Goal: Transaction & Acquisition: Subscribe to service/newsletter

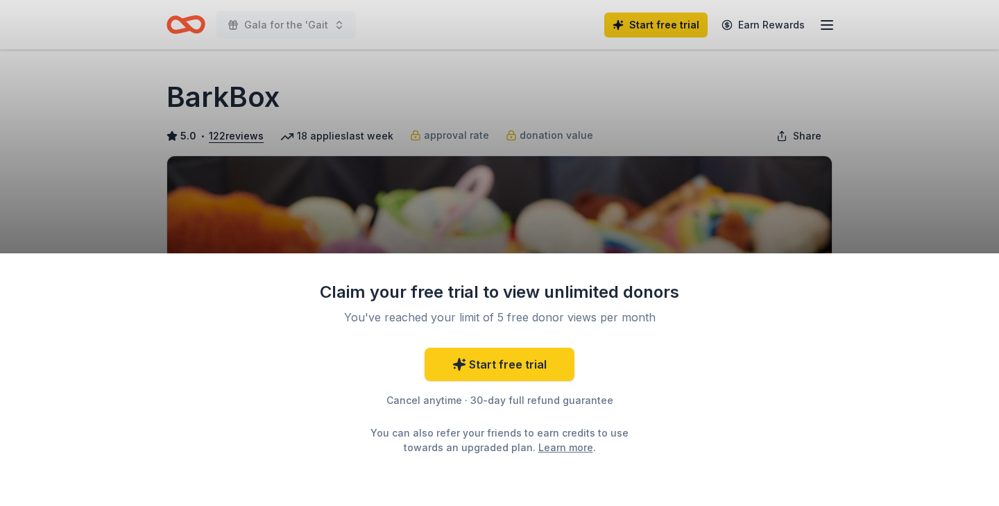
drag, startPoint x: 764, startPoint y: 177, endPoint x: 692, endPoint y: 112, distance: 97.3
click at [764, 177] on div "Claim your free trial to view unlimited donors You've reached your limit of 5 f…" at bounding box center [499, 253] width 999 height 506
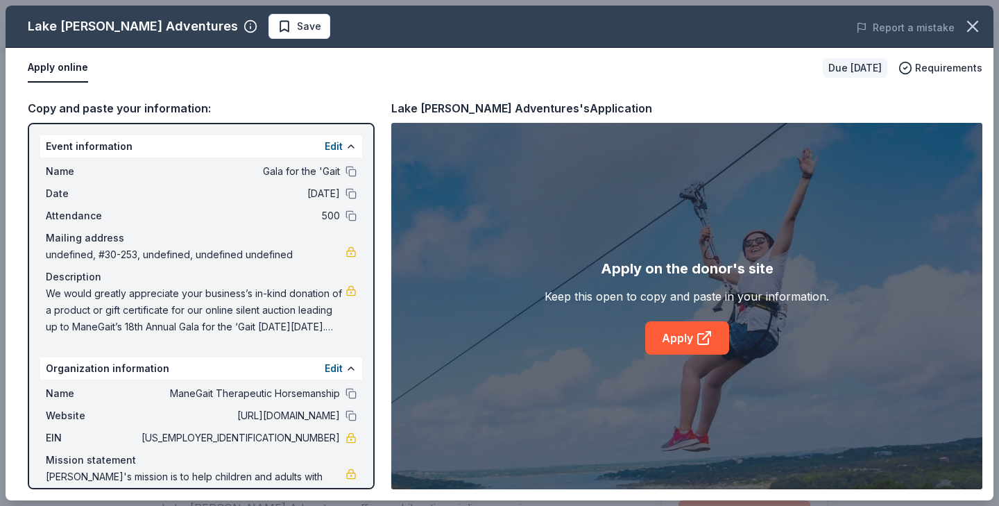
scroll to position [248, 0]
click at [702, 340] on icon at bounding box center [704, 338] width 17 height 17
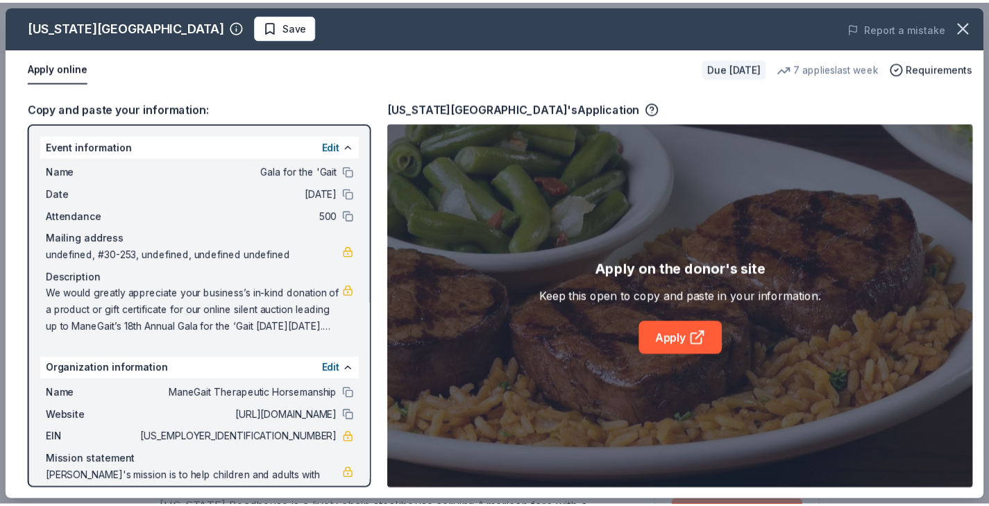
scroll to position [282, 0]
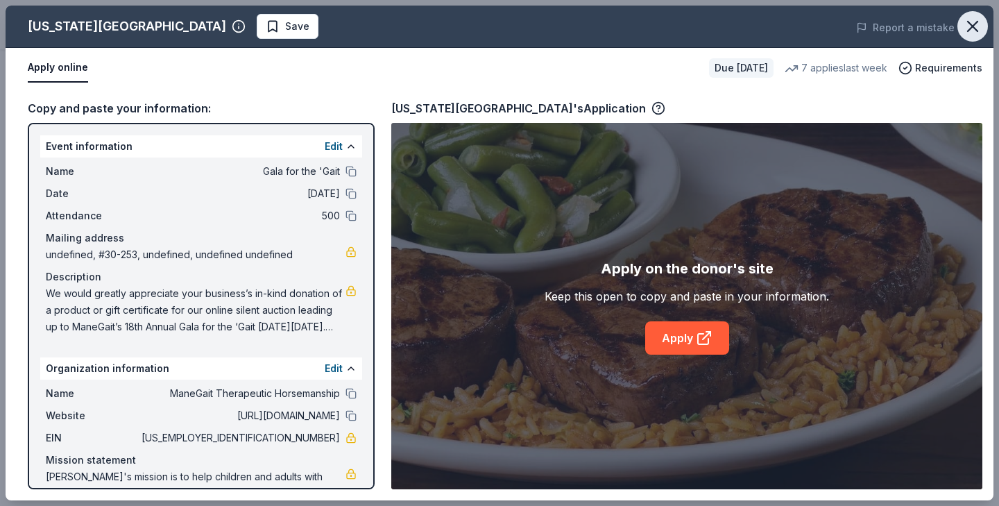
click at [972, 26] on icon "button" at bounding box center [973, 27] width 10 height 10
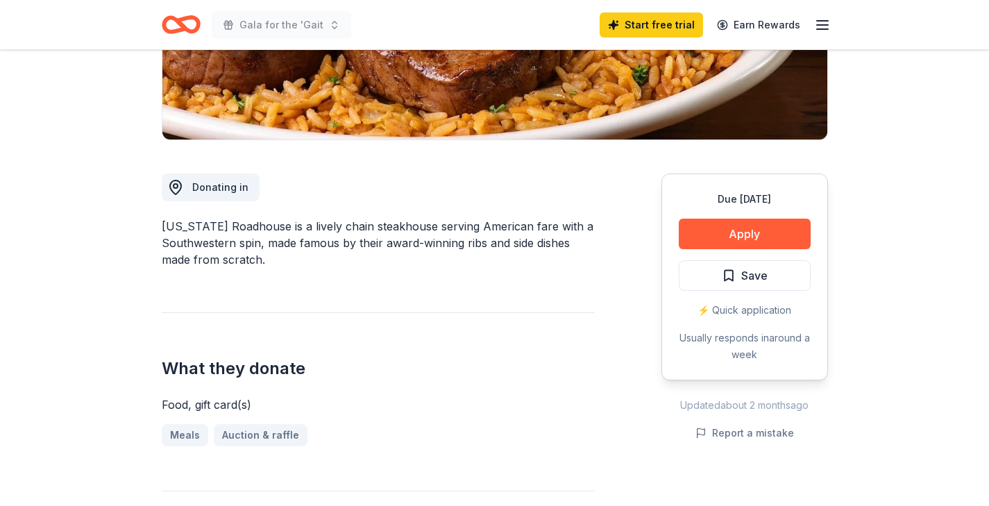
click at [756, 310] on div "⚡️ Quick application" at bounding box center [745, 310] width 132 height 17
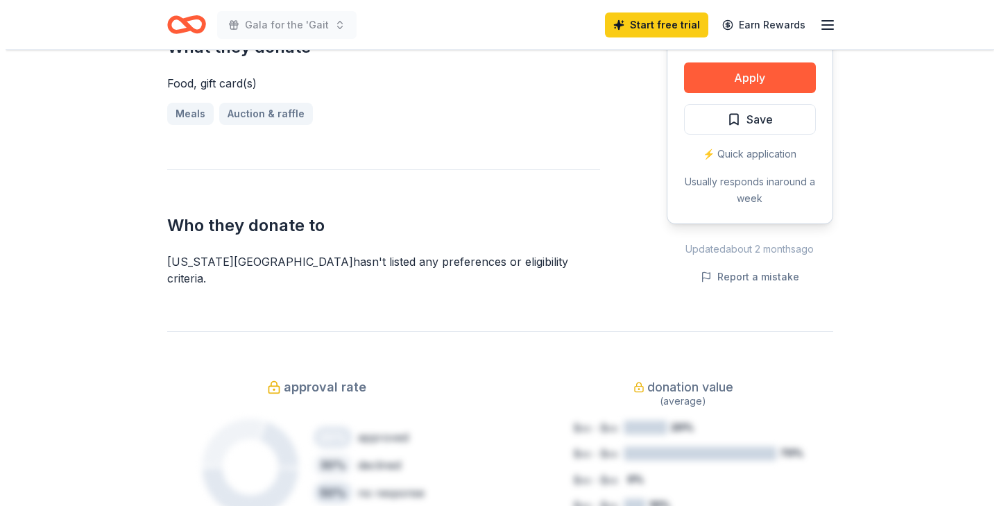
scroll to position [587, 0]
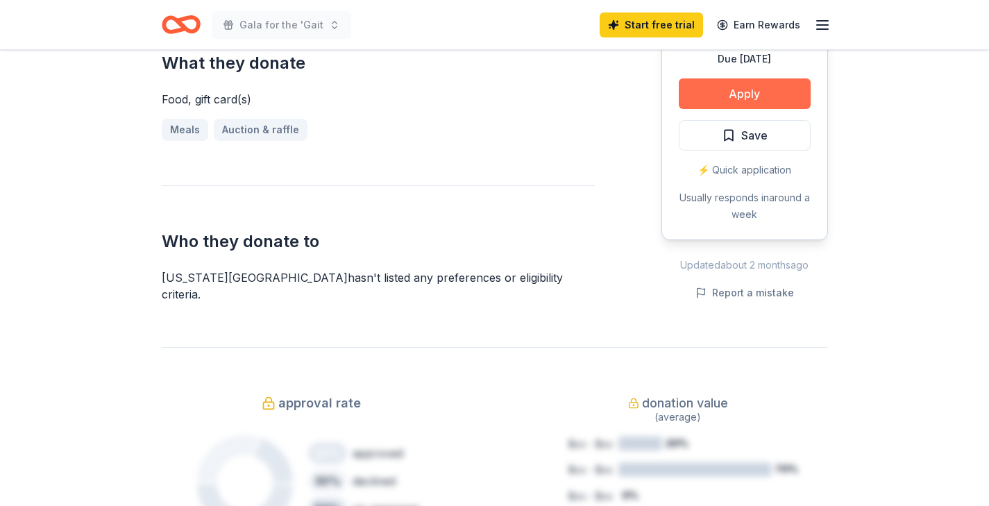
click at [747, 80] on button "Apply" at bounding box center [745, 93] width 132 height 31
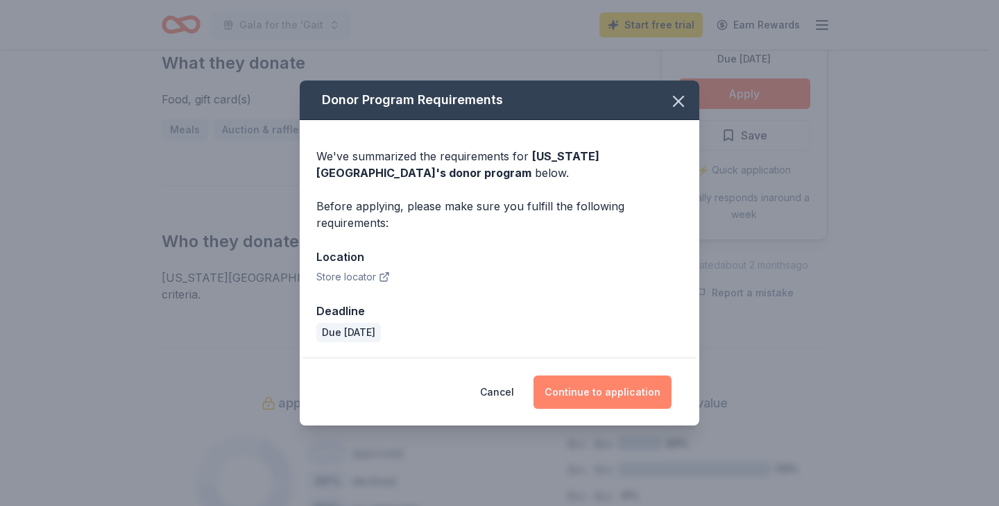
click at [641, 402] on button "Continue to application" at bounding box center [603, 391] width 138 height 33
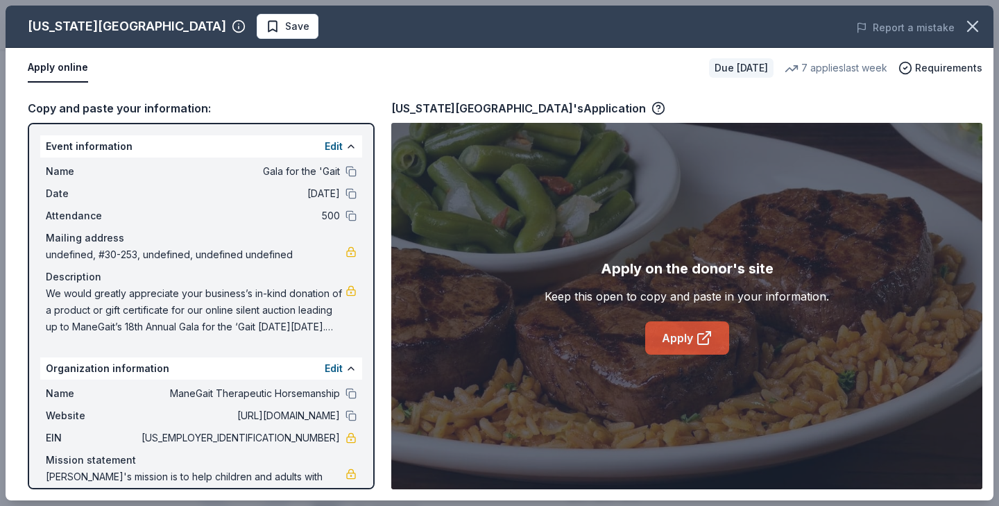
click at [704, 337] on icon at bounding box center [707, 336] width 8 height 8
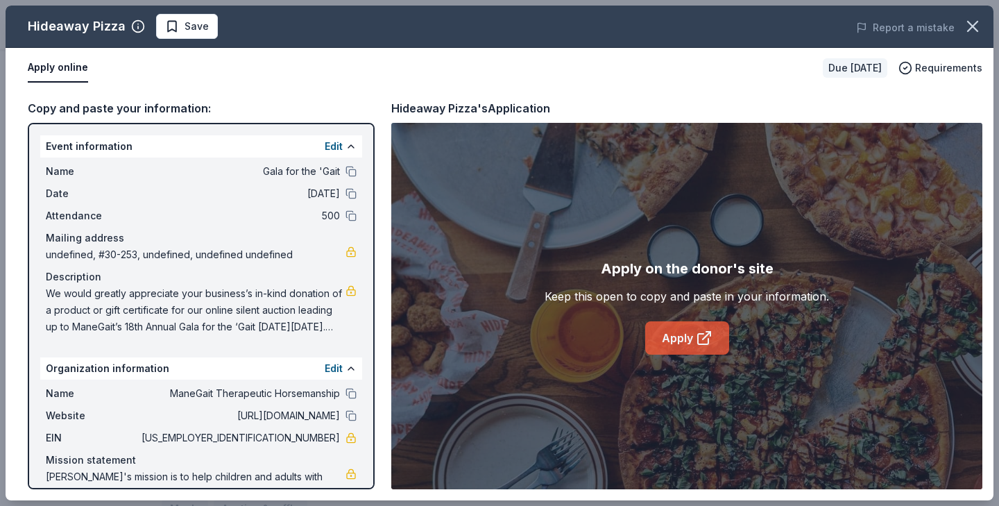
scroll to position [47, 0]
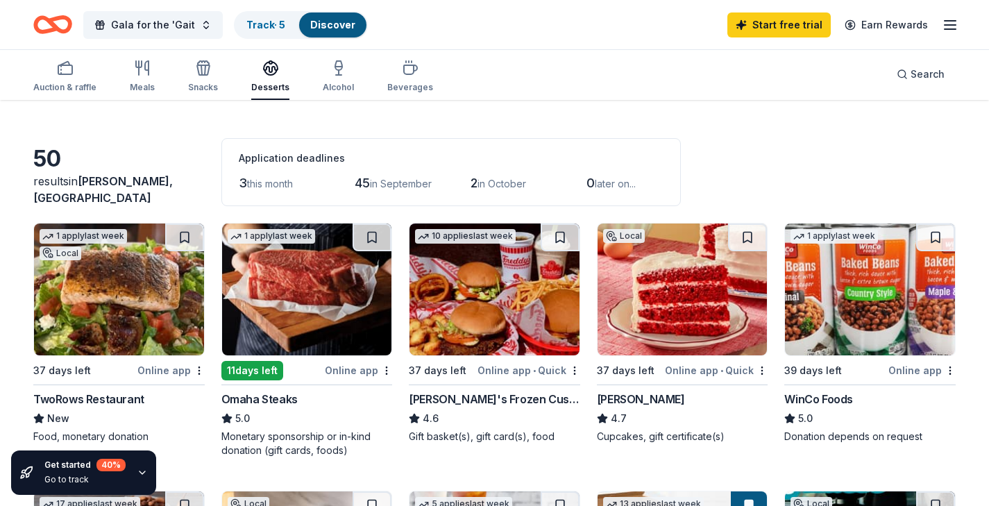
scroll to position [47, 0]
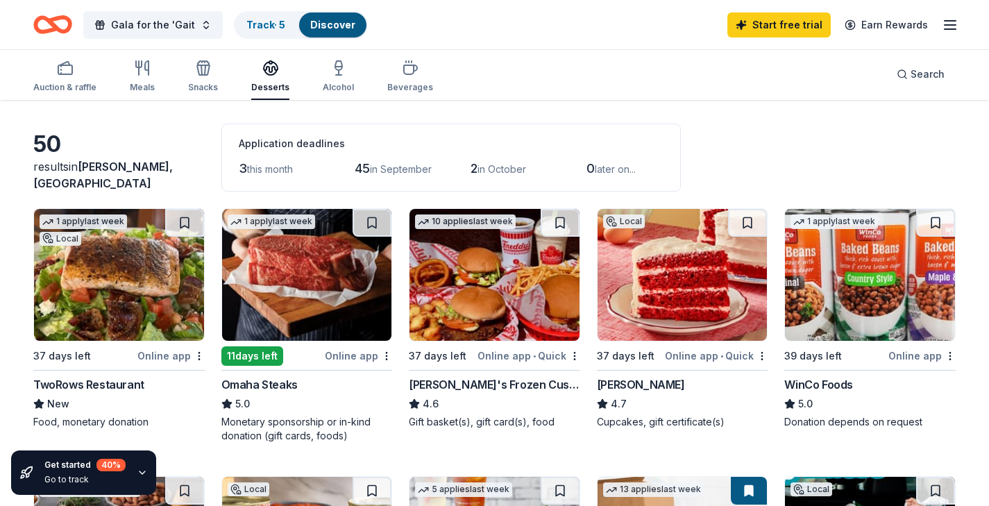
click at [25, 73] on div "Auction & raffle Meals Snacks Desserts Alcohol Beverages Search" at bounding box center [494, 74] width 989 height 51
click at [58, 80] on div "Auction & raffle" at bounding box center [64, 76] width 63 height 33
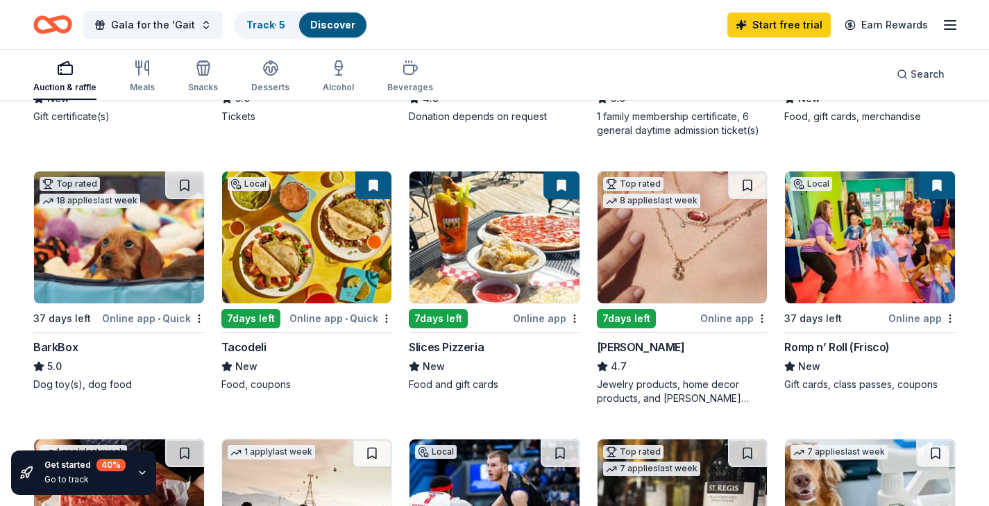
scroll to position [353, 0]
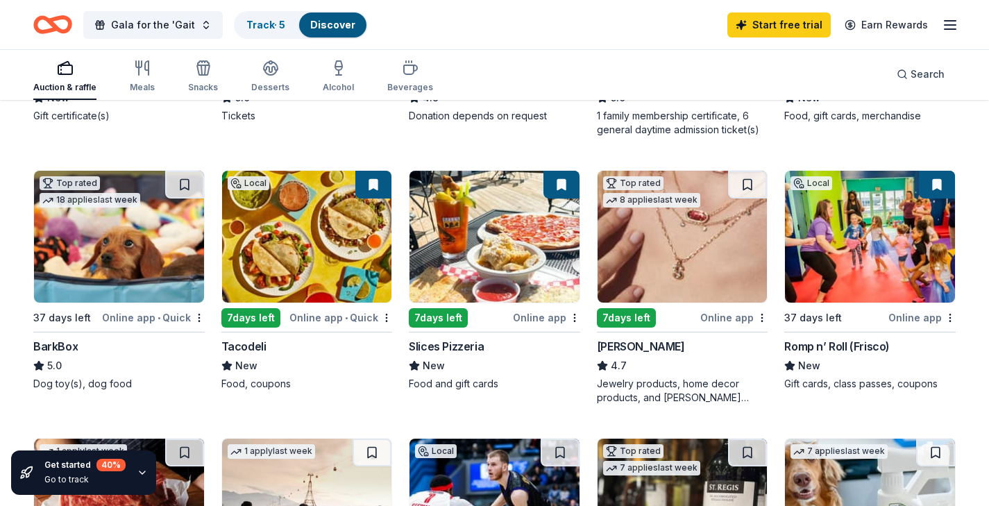
click at [164, 268] on img at bounding box center [119, 237] width 170 height 132
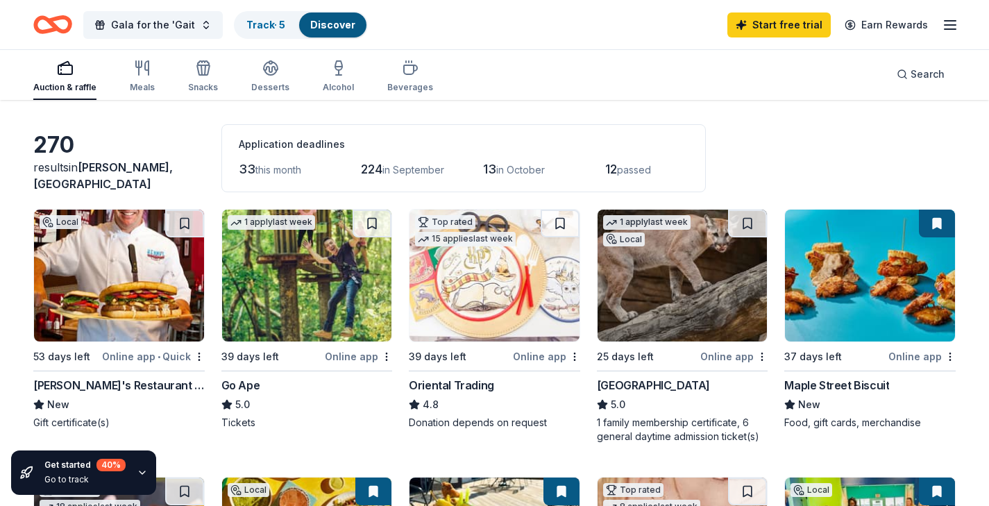
scroll to position [0, 0]
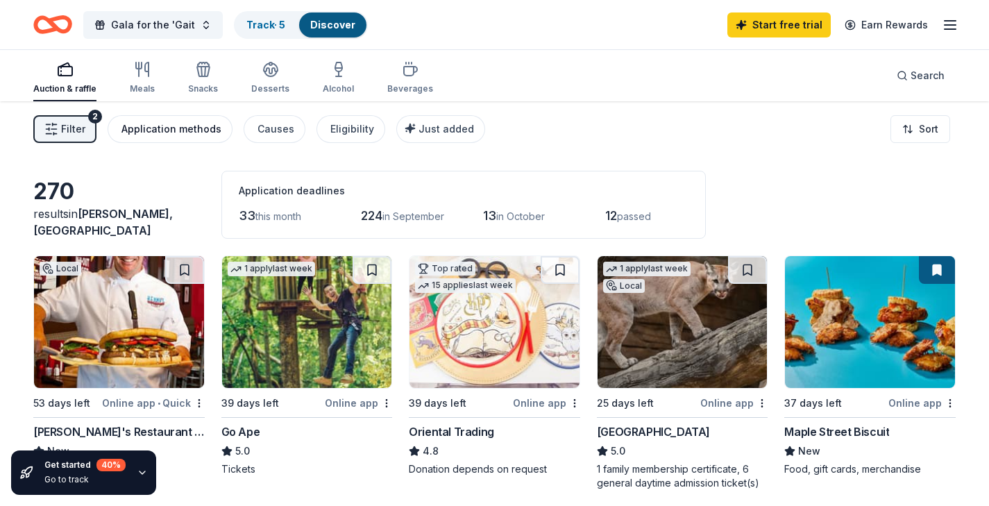
click at [176, 131] on div "Application methods" at bounding box center [171, 129] width 100 height 17
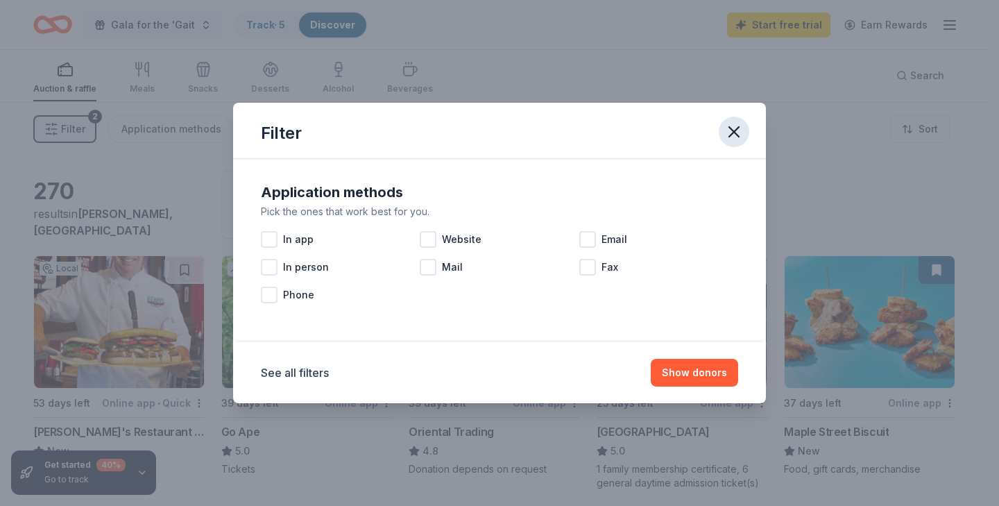
click at [743, 130] on icon "button" at bounding box center [734, 131] width 19 height 19
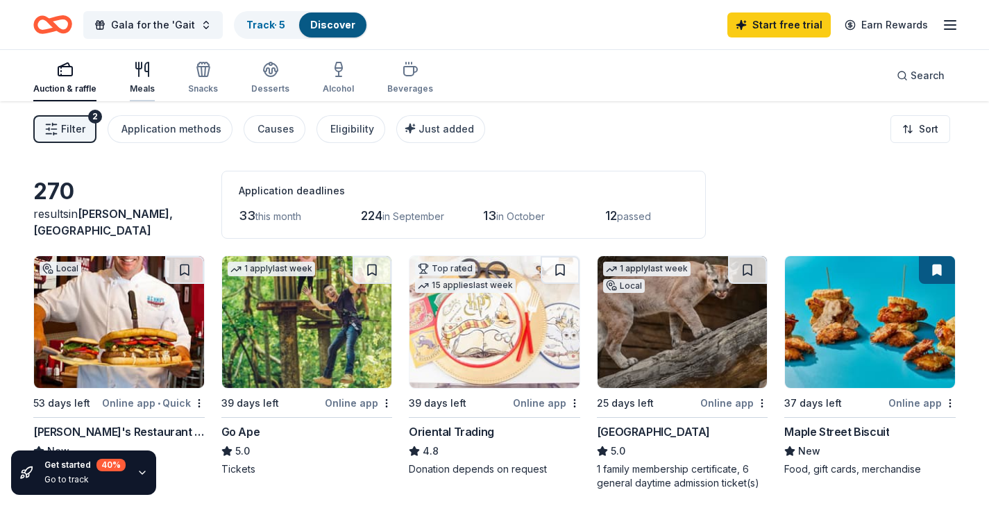
click at [140, 73] on icon "button" at bounding box center [142, 69] width 17 height 17
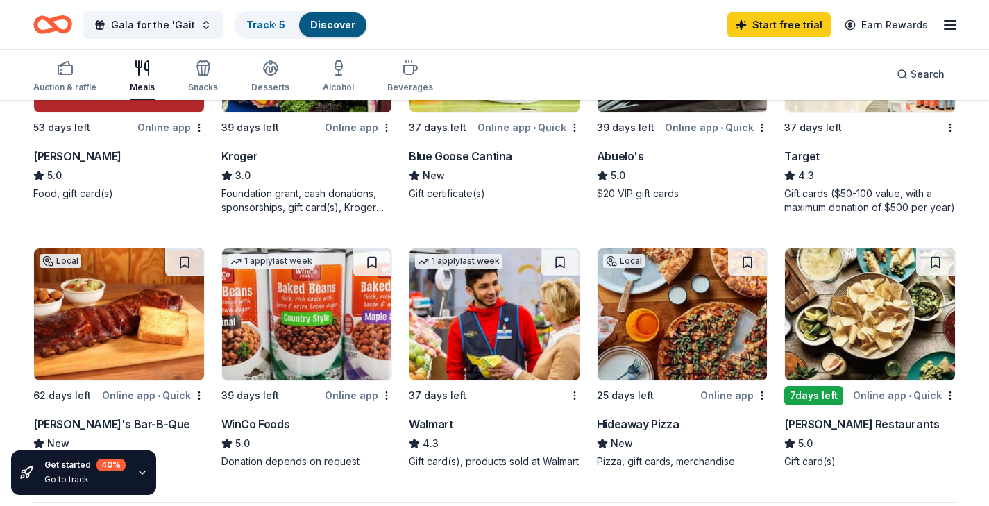
scroll to position [840, 0]
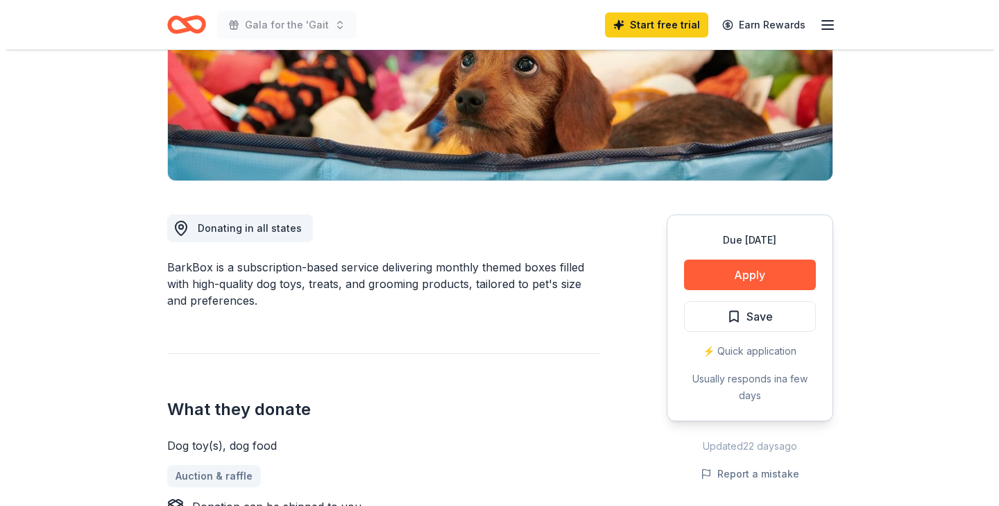
scroll to position [296, 0]
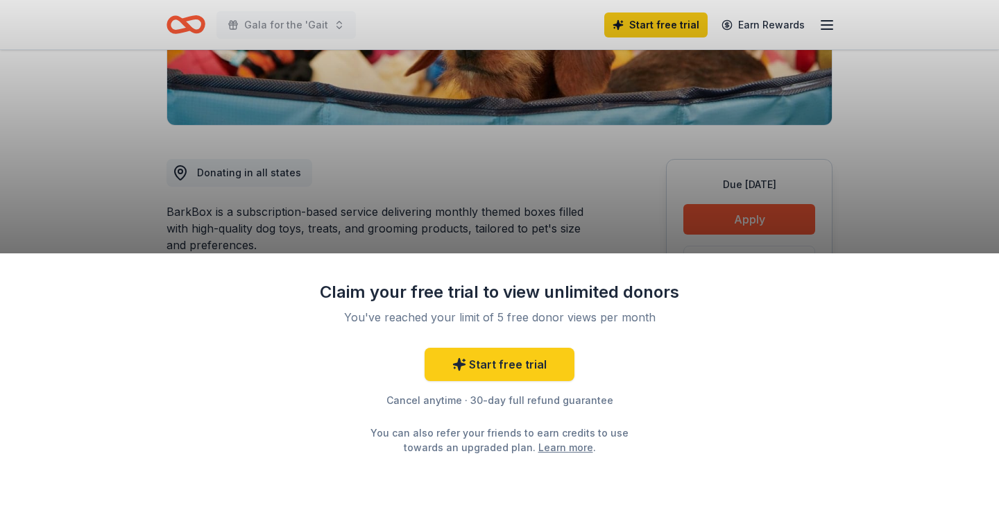
click at [542, 202] on div "Claim your free trial to view unlimited donors You've reached your limit of 5 f…" at bounding box center [499, 253] width 999 height 506
click at [548, 276] on div "Claim your free trial to view unlimited donors You've reached your limit of 5 f…" at bounding box center [499, 379] width 999 height 253
click at [564, 286] on div "Claim your free trial to view unlimited donors" at bounding box center [499, 292] width 361 height 22
click at [505, 208] on div "Claim your free trial to view unlimited donors You've reached your limit of 5 f…" at bounding box center [499, 253] width 999 height 506
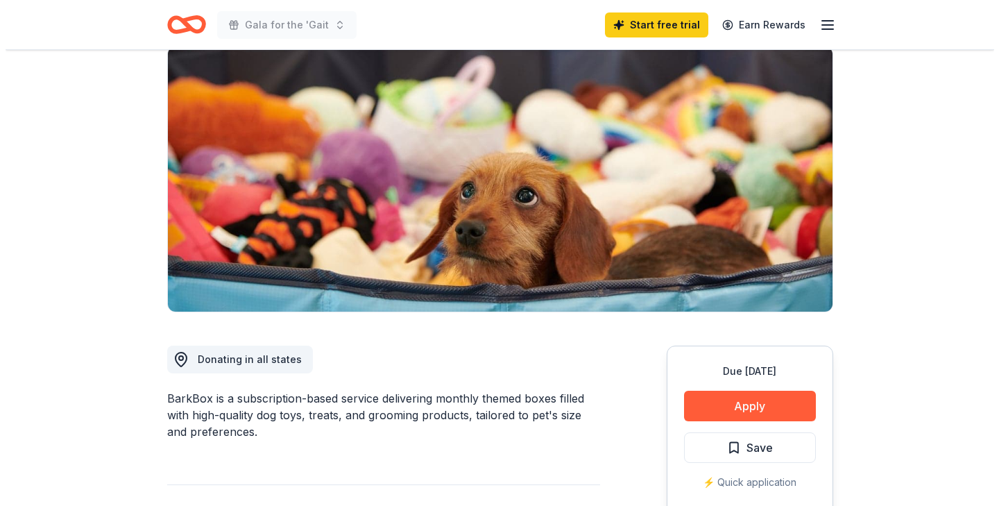
scroll to position [138, 0]
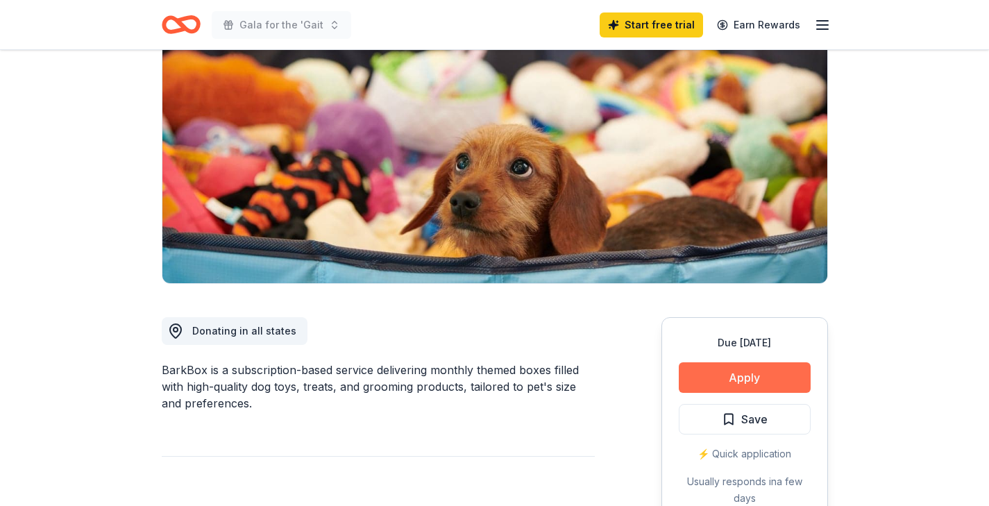
click at [747, 372] on button "Apply" at bounding box center [745, 377] width 132 height 31
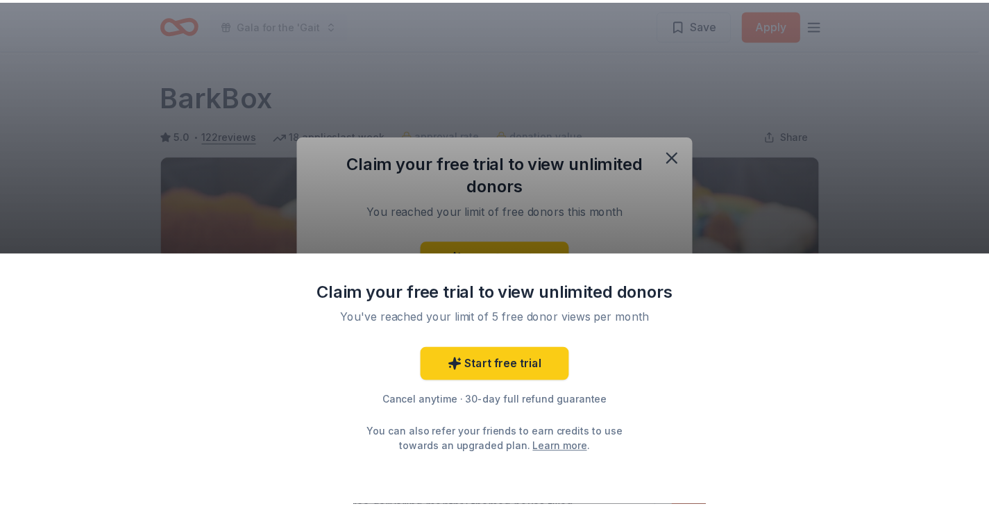
scroll to position [0, 0]
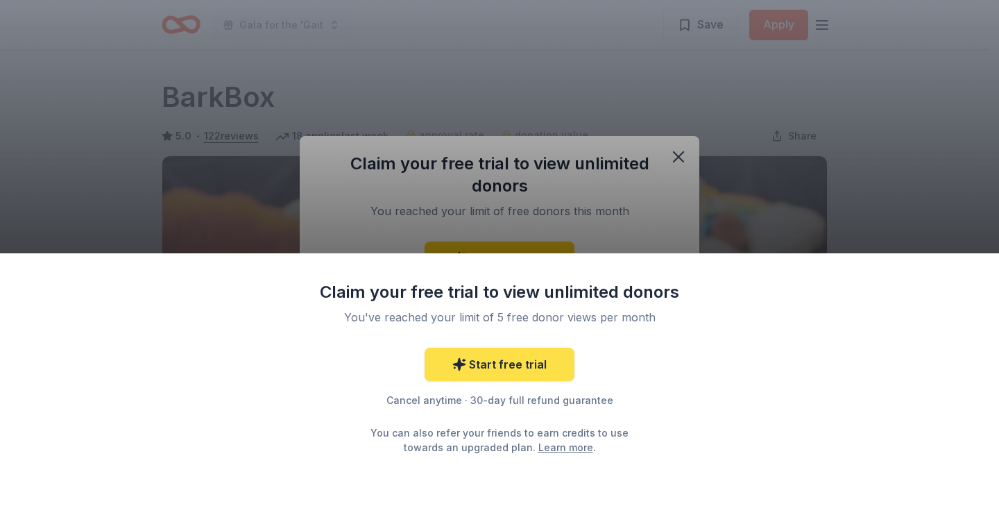
click at [553, 368] on link "Start free trial" at bounding box center [500, 364] width 150 height 33
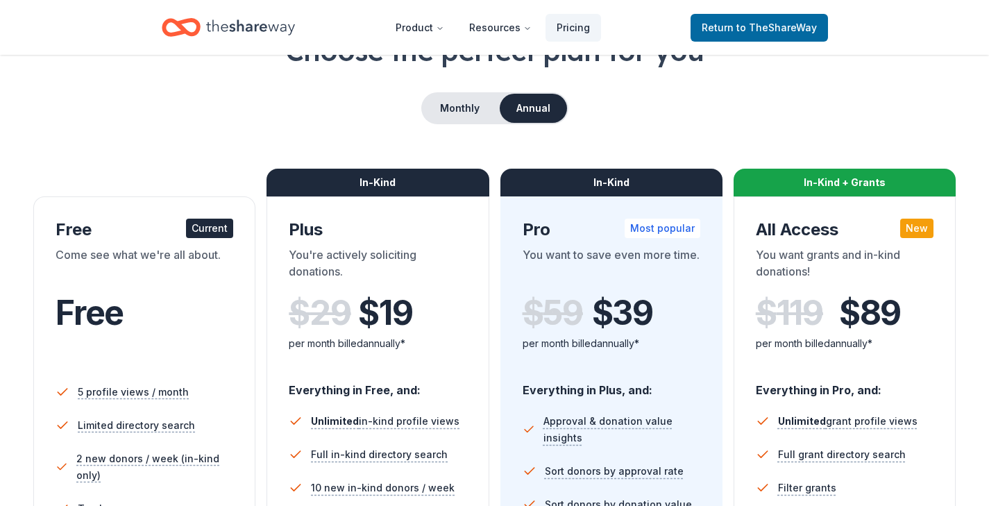
scroll to position [80, 0]
